Goal: Information Seeking & Learning: Stay updated

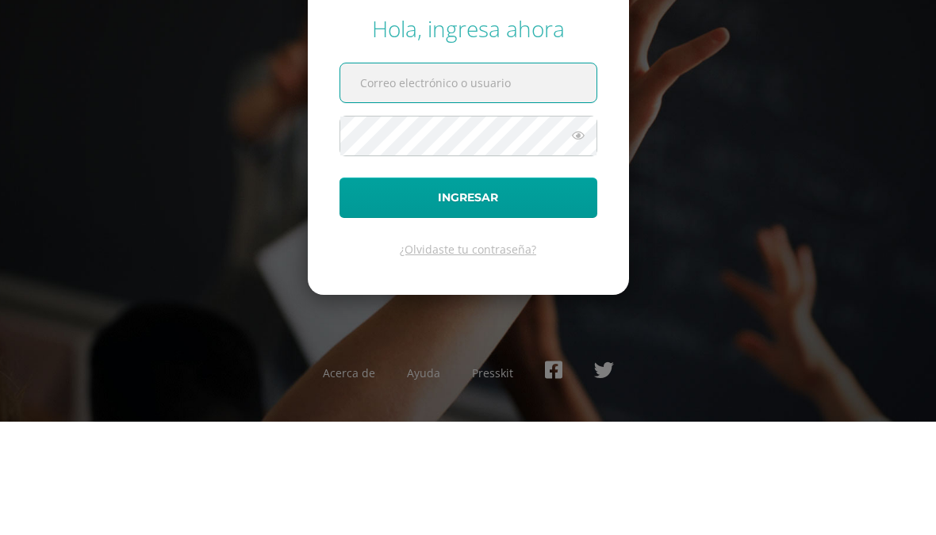
scroll to position [113, 0]
type input "[EMAIL_ADDRESS][DOMAIN_NAME]"
click at [468, 291] on button "Ingresar" at bounding box center [469, 311] width 258 height 40
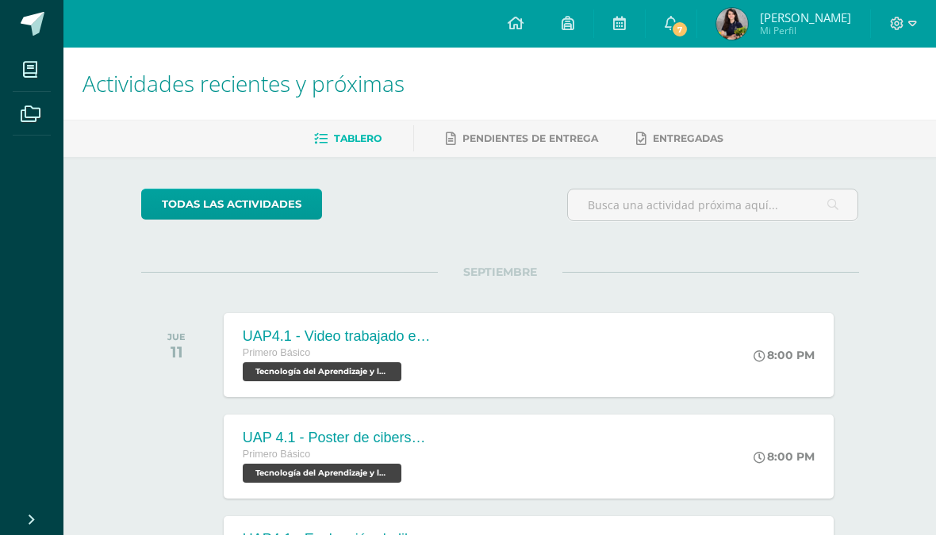
click at [777, 19] on span "[PERSON_NAME]" at bounding box center [805, 18] width 91 height 16
click at [716, 140] on span "Entregadas" at bounding box center [688, 138] width 71 height 12
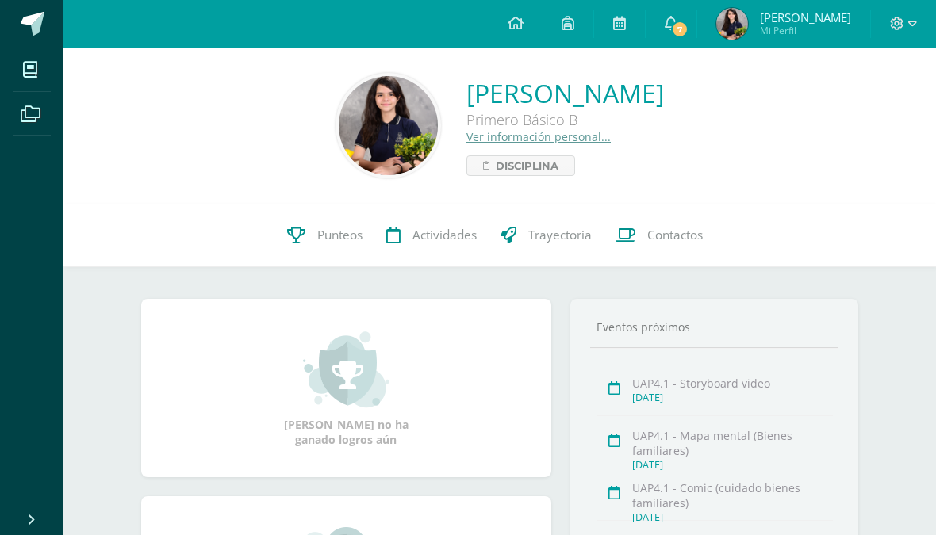
click at [339, 137] on img at bounding box center [388, 125] width 99 height 99
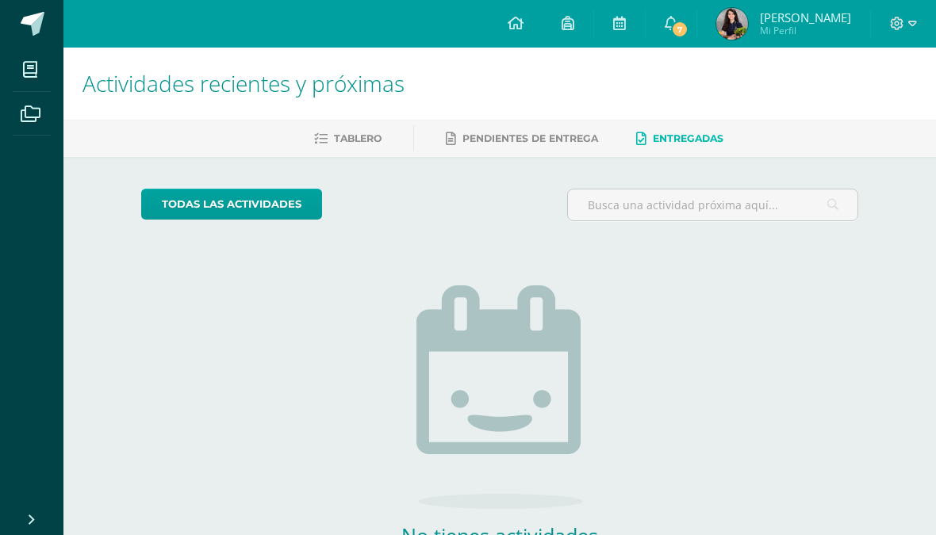
click at [685, 24] on span "7" at bounding box center [679, 29] width 17 height 17
click at [207, 328] on div "todas las Actividades No tienes actividades Échale un vistazo a los demás perío…" at bounding box center [499, 402] width 781 height 490
click at [677, 28] on icon at bounding box center [671, 23] width 13 height 14
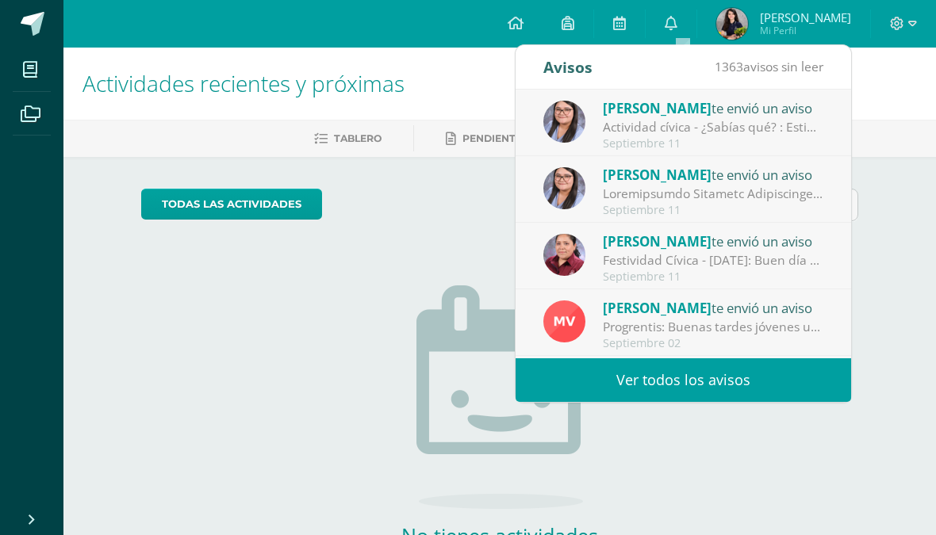
click at [674, 125] on div "Actividad cívica - ¿Sabías qué? : Estimados jóvenes reciban un cordial saludo, …" at bounding box center [713, 127] width 221 height 18
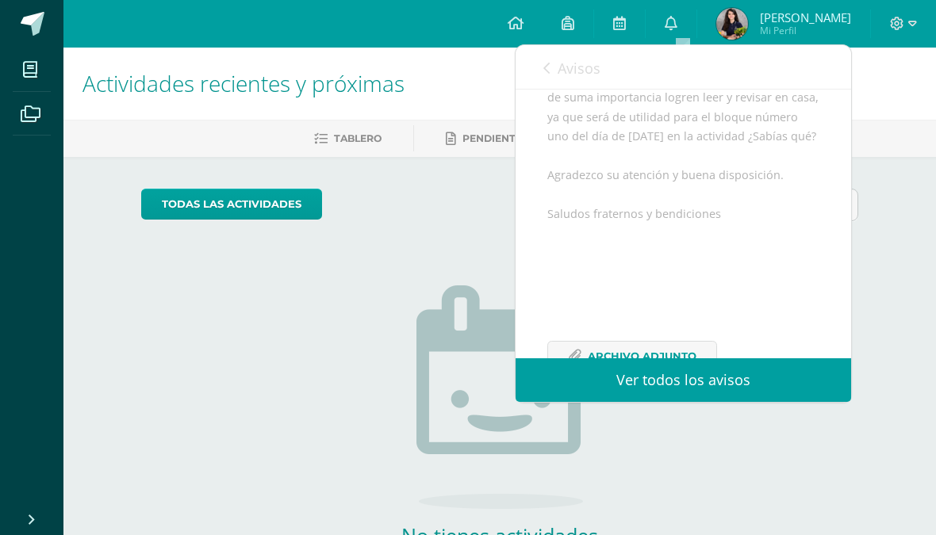
scroll to position [202, 0]
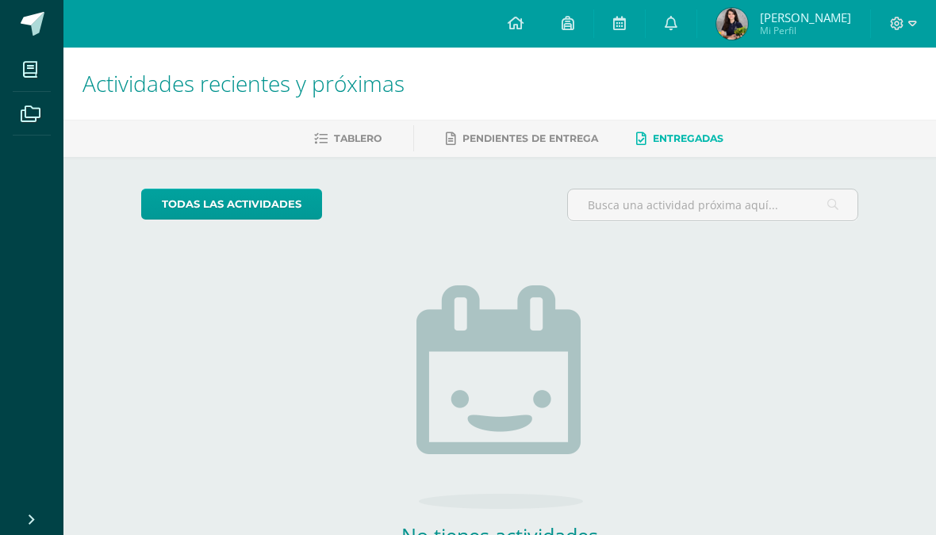
click at [512, 438] on img at bounding box center [499, 398] width 167 height 224
click at [524, 28] on icon at bounding box center [516, 23] width 16 height 14
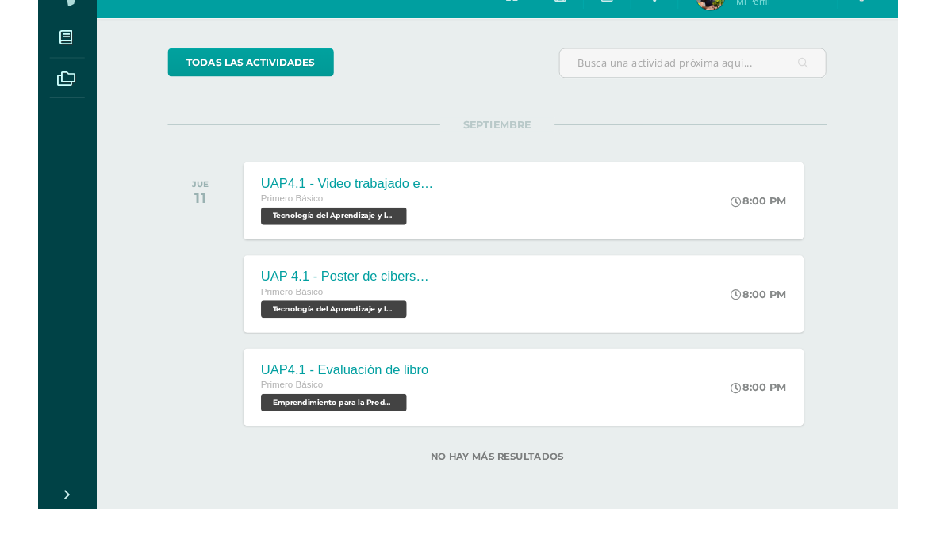
scroll to position [158, 0]
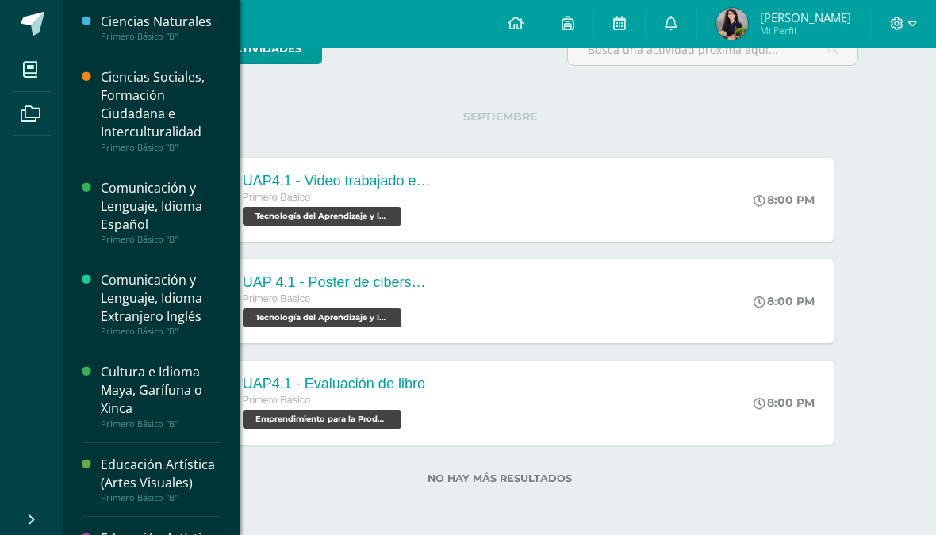
click at [38, 76] on span at bounding box center [31, 70] width 36 height 36
